Goal: Task Accomplishment & Management: Use online tool/utility

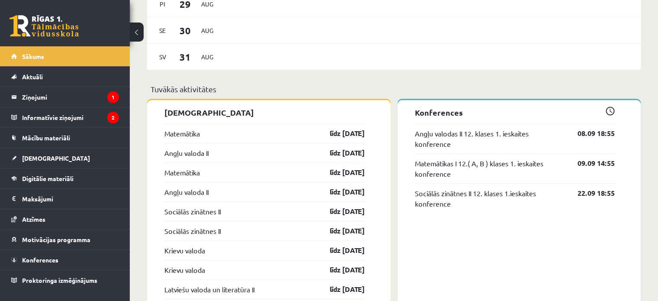
scroll to position [671, 0]
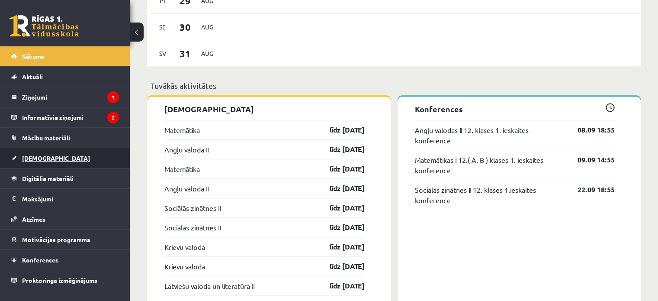
click at [68, 156] on link "[DEMOGRAPHIC_DATA]" at bounding box center [65, 158] width 108 height 20
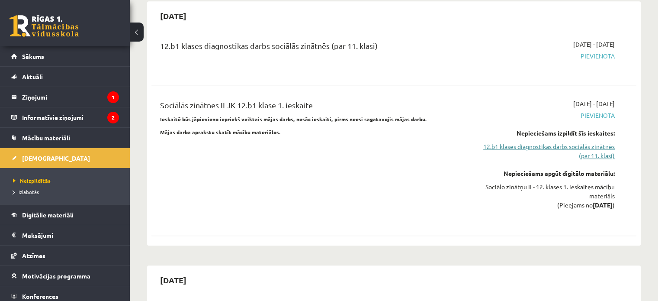
click at [542, 142] on link "12.b1 klases diagnostikas darbs sociālās zinātnēs (par 11. klasi)" at bounding box center [543, 151] width 143 height 18
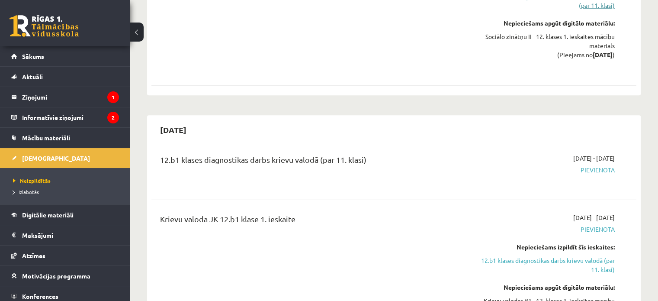
scroll to position [1005, 0]
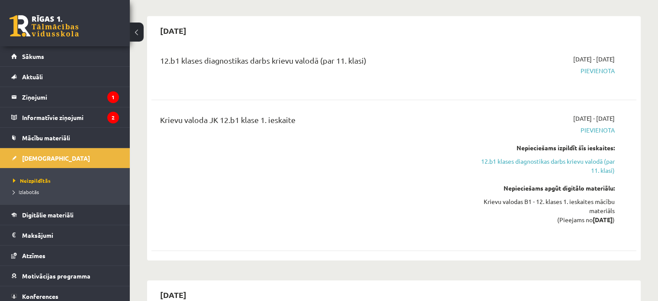
click at [538, 143] on div "Nepieciešams izpildīt šīs ieskaites: 12.b1 klases diagnostikas darbs krievu val…" at bounding box center [543, 159] width 143 height 32
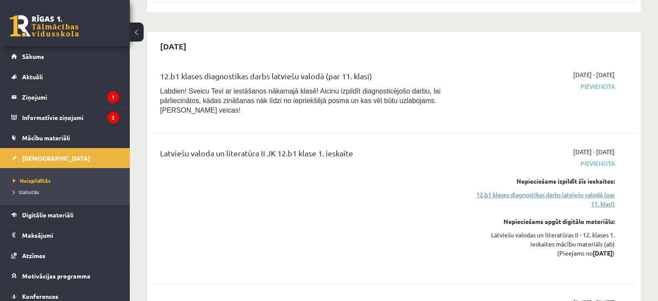
click at [546, 190] on link "12.b1 klases diagnostikas darbs latviešu valodā (par 11. klasi)" at bounding box center [543, 199] width 143 height 18
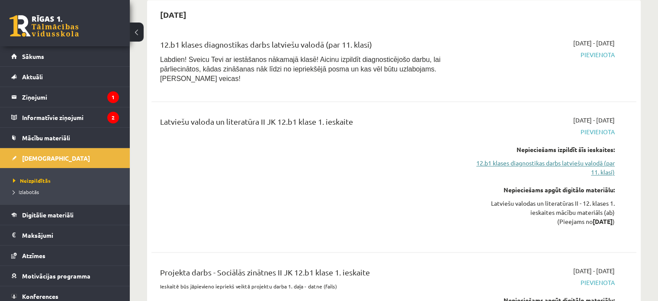
click at [504, 158] on link "12.b1 klases diagnostikas darbs latviešu valodā (par 11. klasi)" at bounding box center [543, 167] width 143 height 18
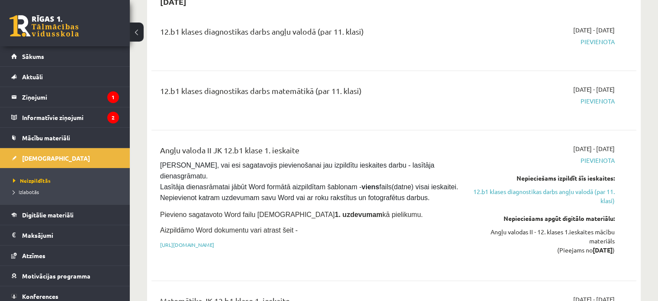
scroll to position [0, 0]
